Goal: Transaction & Acquisition: Purchase product/service

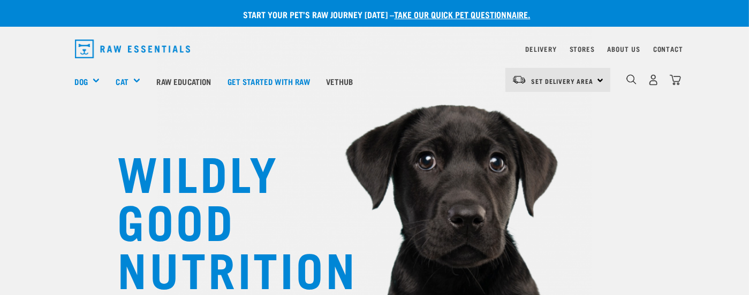
click at [610, 84] on div "Set Delivery Area North Island South Island" at bounding box center [557, 80] width 105 height 24
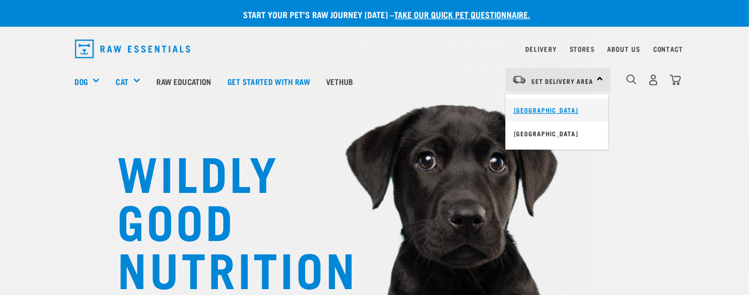
click at [608, 116] on link "[GEOGRAPHIC_DATA]" at bounding box center [556, 110] width 103 height 24
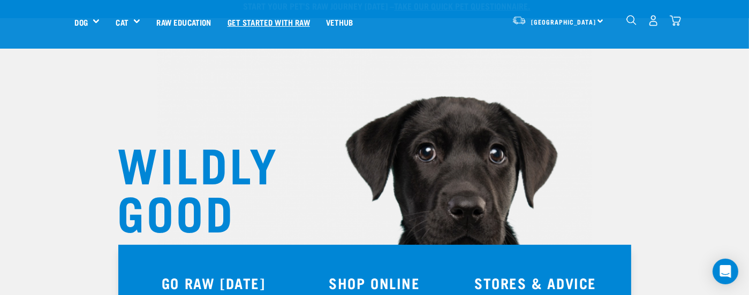
scroll to position [5, 0]
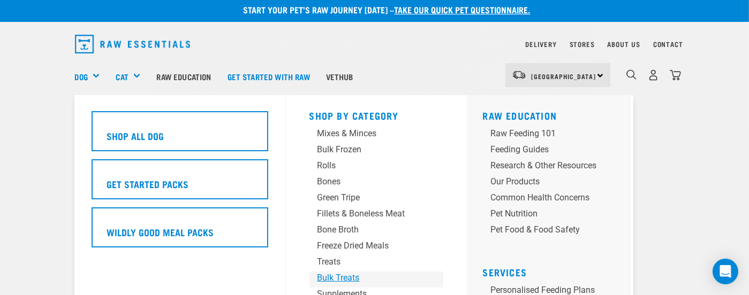
click at [331, 274] on div "Bulk Treats" at bounding box center [367, 278] width 100 height 13
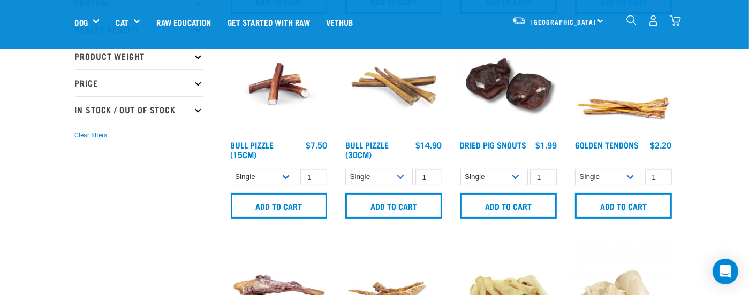
scroll to position [268, 0]
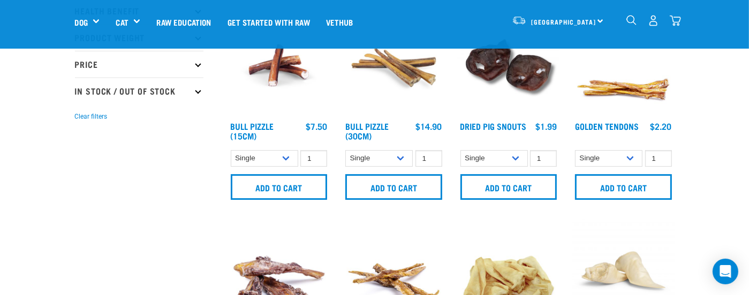
drag, startPoint x: 405, startPoint y: 104, endPoint x: 407, endPoint y: 112, distance: 8.7
click at [405, 104] on img at bounding box center [393, 65] width 102 height 102
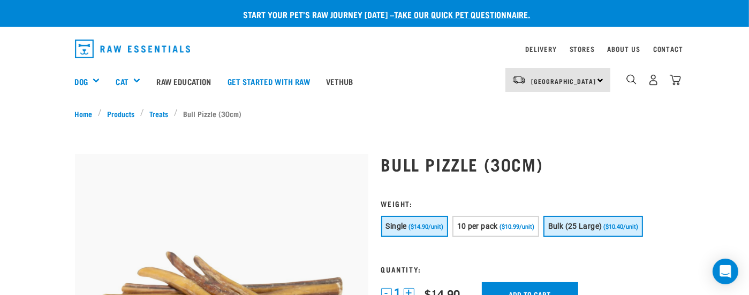
click at [592, 227] on span "Bulk (25 Large)" at bounding box center [575, 226] width 54 height 9
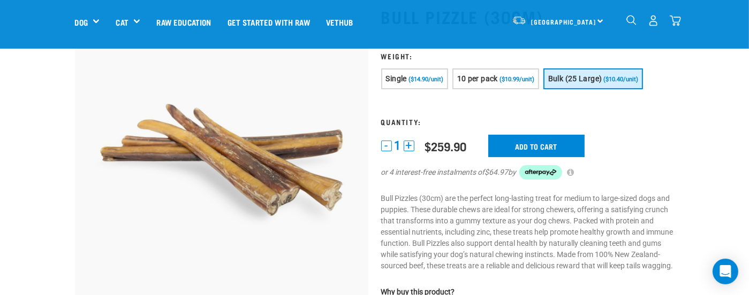
scroll to position [54, 0]
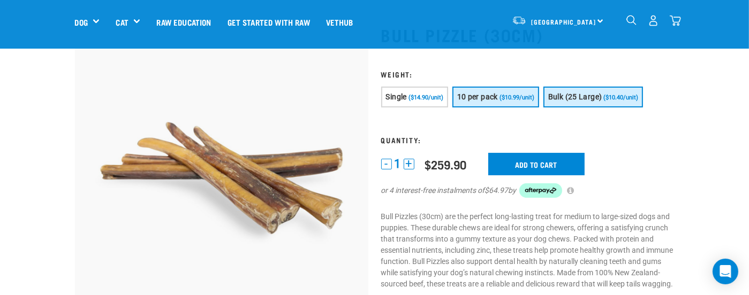
click at [500, 102] on button "10 per pack ($10.99/unit)" at bounding box center [495, 97] width 87 height 21
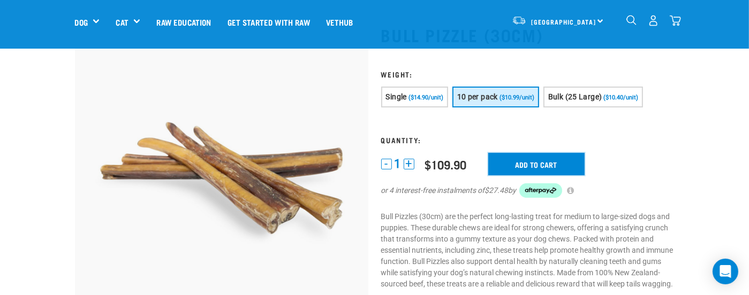
click at [507, 168] on input "Add to cart" at bounding box center [536, 164] width 96 height 22
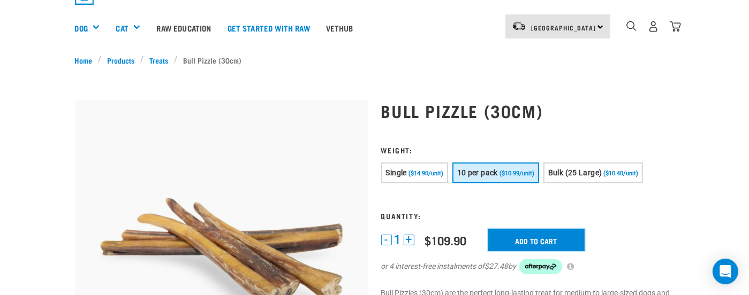
scroll to position [0, 0]
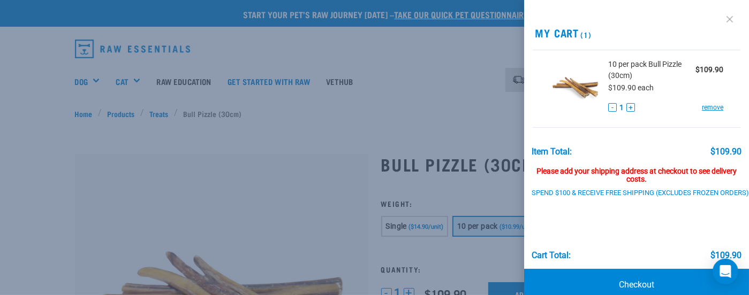
click at [721, 15] on link at bounding box center [729, 19] width 17 height 17
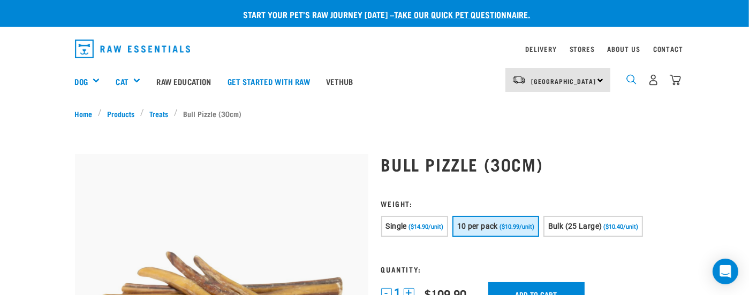
click at [636, 85] on img "dropdown navigation" at bounding box center [631, 79] width 10 height 10
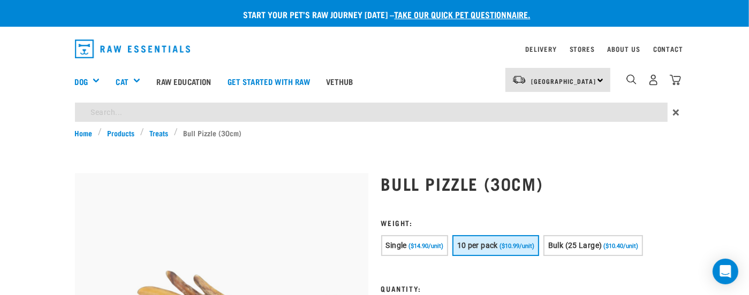
click at [338, 117] on input "search" at bounding box center [371, 112] width 592 height 19
type input "deer"
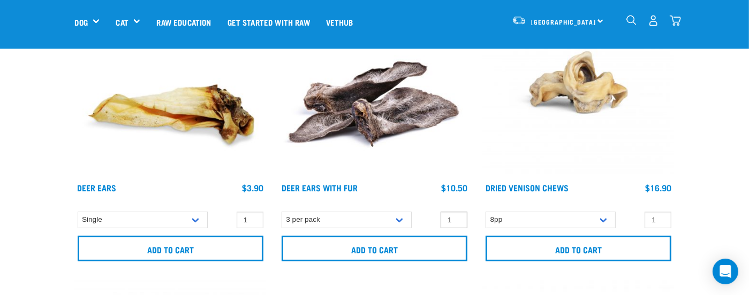
scroll to position [161, 0]
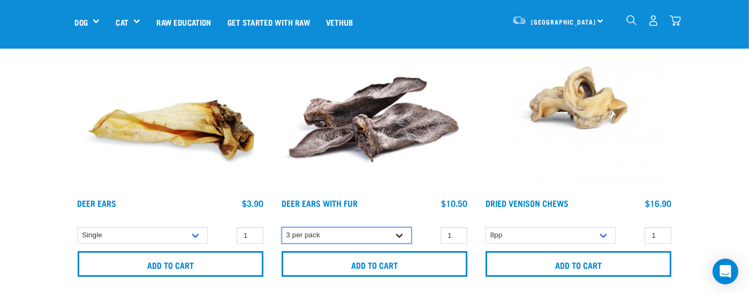
click at [307, 227] on select "3 per pack" at bounding box center [346, 235] width 130 height 17
click at [440, 227] on input "0" at bounding box center [453, 235] width 27 height 17
click at [440, 227] on input "-1" at bounding box center [453, 235] width 27 height 17
click at [440, 227] on input "-2" at bounding box center [453, 235] width 27 height 17
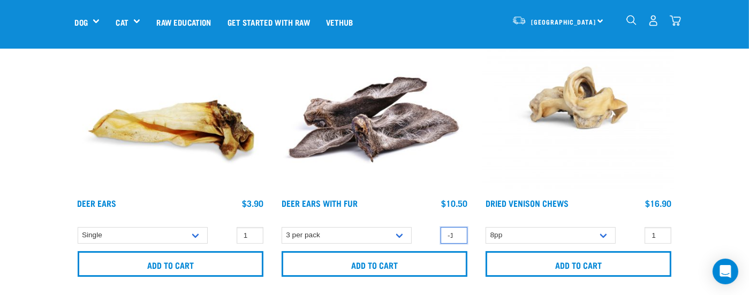
click at [440, 227] on input "-1" at bounding box center [453, 235] width 27 height 17
click at [440, 227] on input "0" at bounding box center [453, 235] width 27 height 17
click at [440, 227] on input "1" at bounding box center [453, 235] width 27 height 17
click at [440, 227] on input "2" at bounding box center [453, 235] width 27 height 17
type input "3"
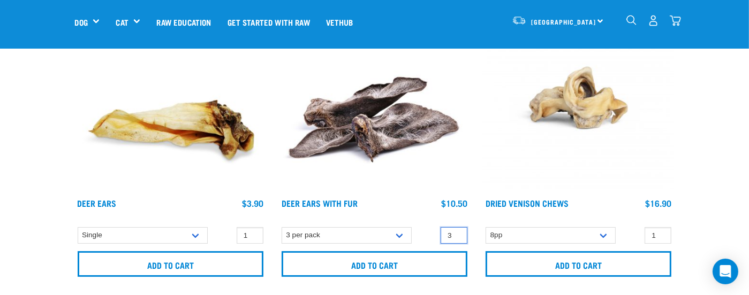
click at [440, 227] on input "3" at bounding box center [453, 235] width 27 height 17
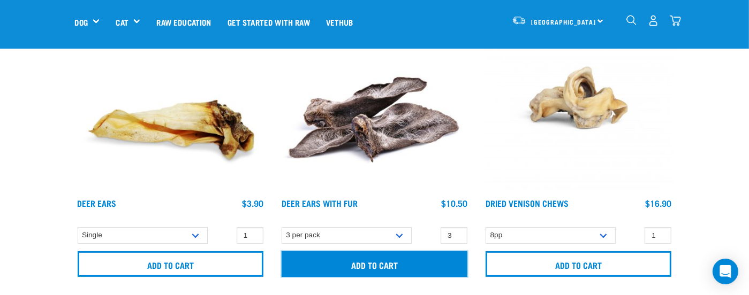
drag, startPoint x: 334, startPoint y: 242, endPoint x: 339, endPoint y: 237, distance: 6.8
click at [334, 251] on input "Add to cart" at bounding box center [374, 264] width 186 height 26
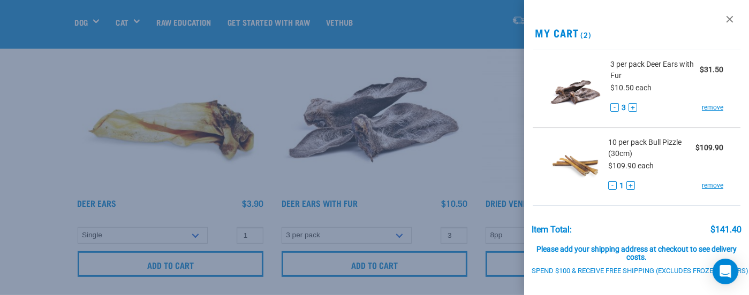
click at [454, 132] on div at bounding box center [374, 147] width 749 height 295
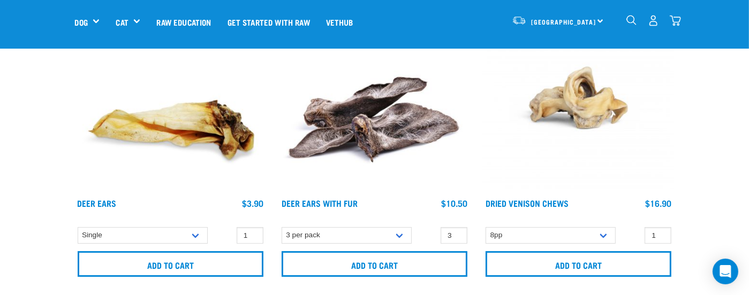
click at [483, 95] on img at bounding box center [578, 97] width 191 height 191
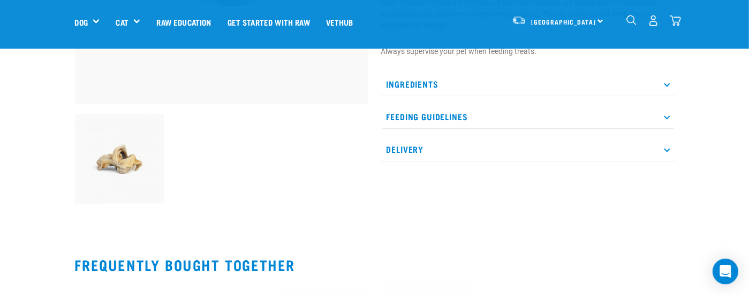
scroll to position [214, 0]
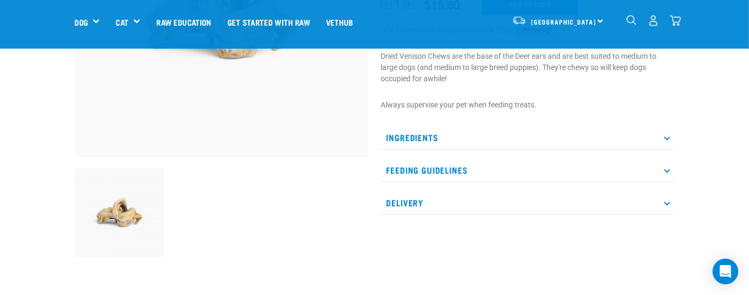
click at [669, 167] on icon at bounding box center [666, 170] width 6 height 6
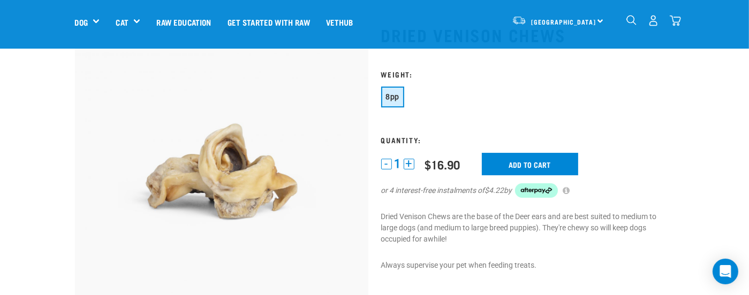
scroll to position [107, 0]
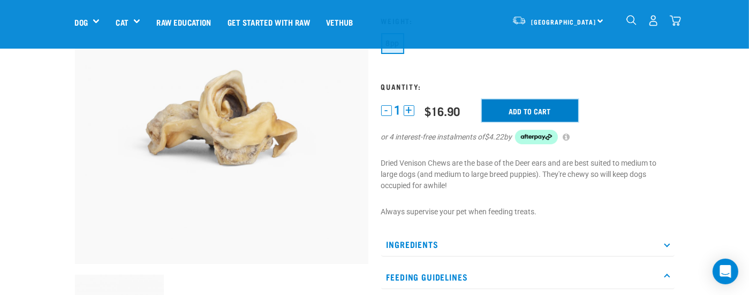
click at [531, 110] on input "Add to cart" at bounding box center [530, 111] width 96 height 22
click at [681, 20] on img "dropdown navigation" at bounding box center [674, 20] width 11 height 11
click at [681, 25] on img "dropdown navigation" at bounding box center [674, 20] width 11 height 11
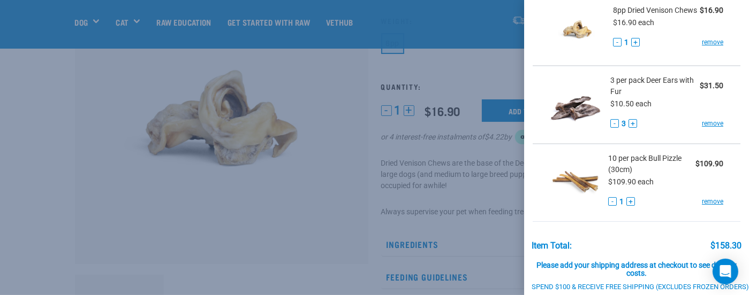
scroll to position [0, 0]
